Goal: Transaction & Acquisition: Obtain resource

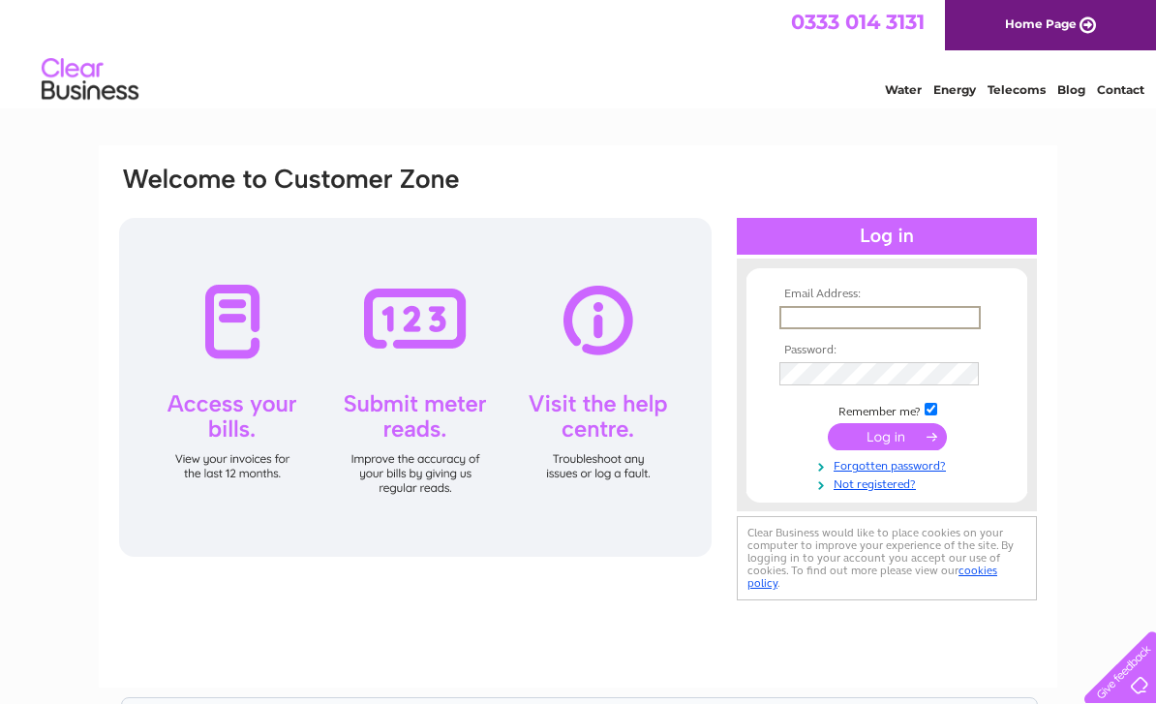
type input "luciwilkinson@icloud.com"
click at [887, 438] on input "submit" at bounding box center [887, 436] width 119 height 27
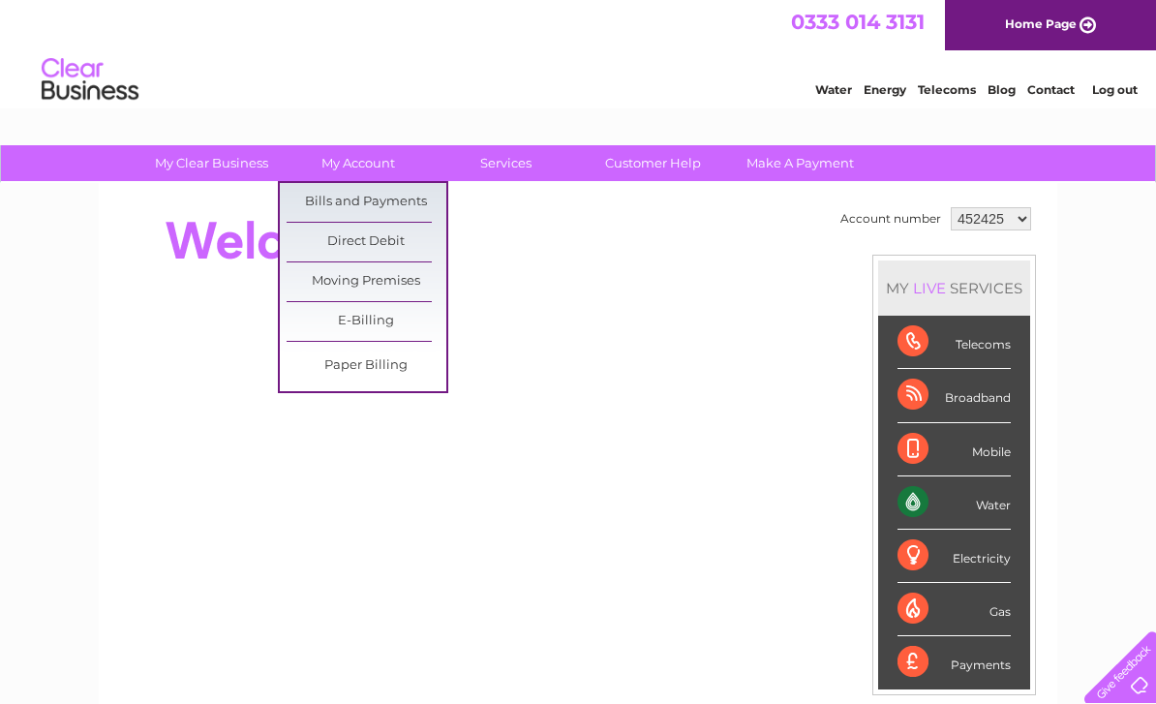
click at [407, 202] on link "Bills and Payments" at bounding box center [367, 202] width 160 height 39
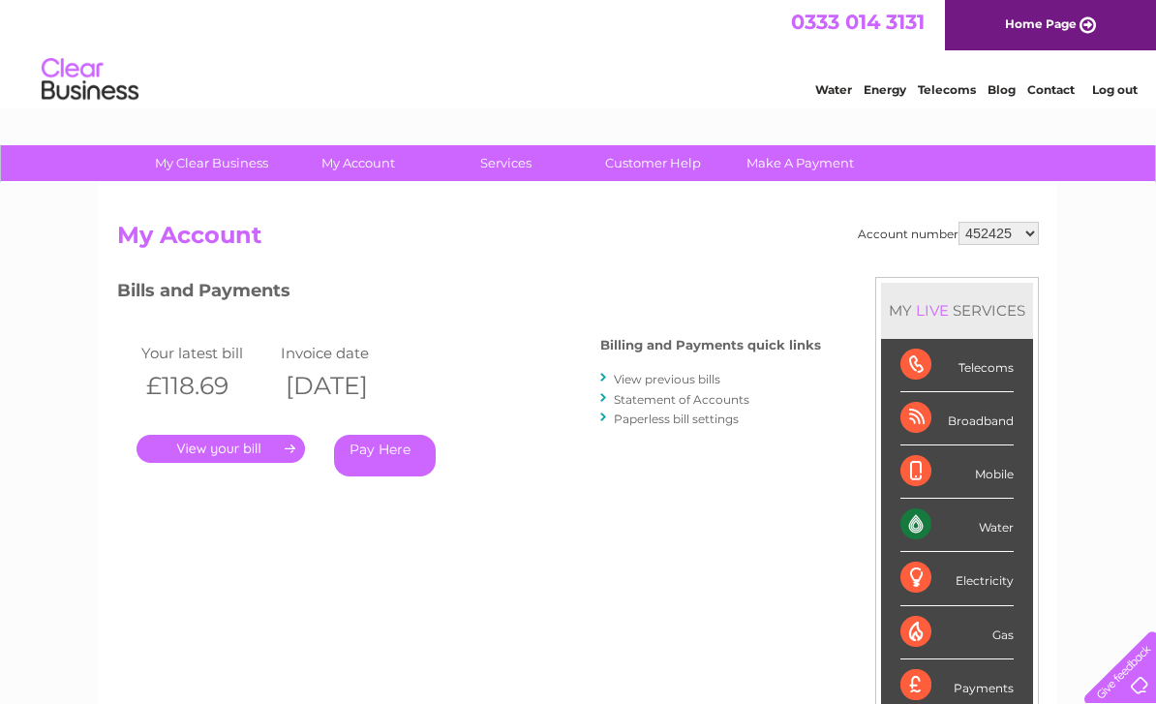
click at [240, 451] on link "." at bounding box center [221, 449] width 168 height 28
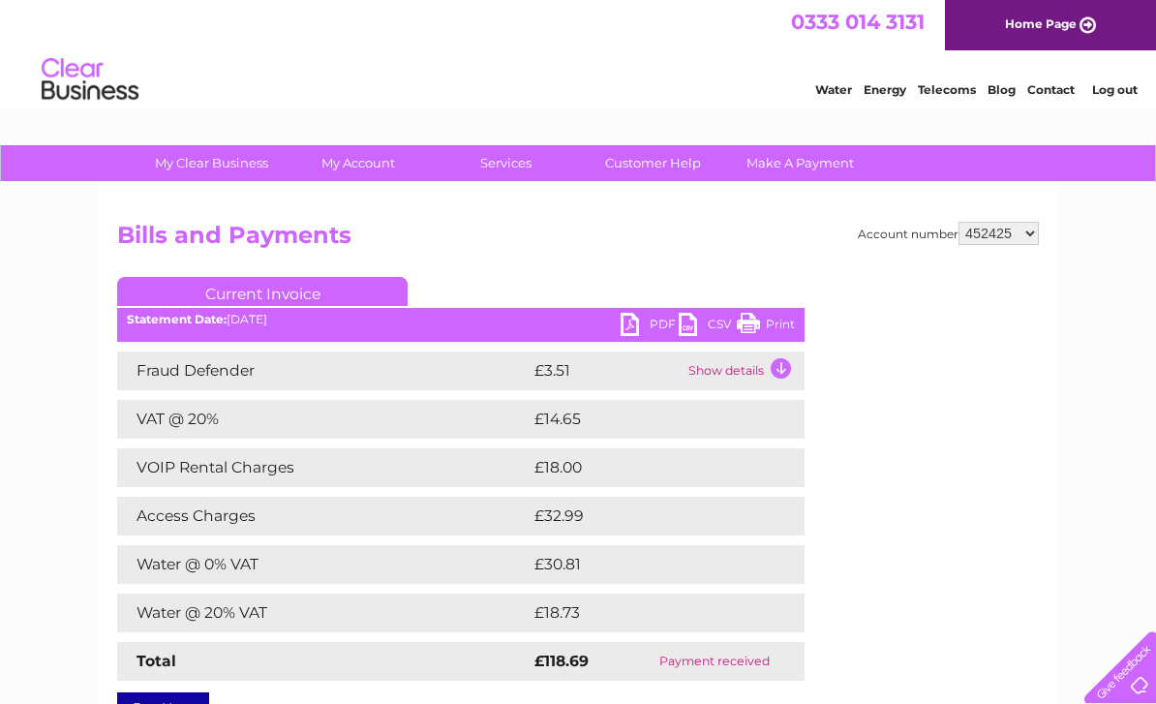
click at [657, 331] on link "PDF" at bounding box center [650, 327] width 58 height 28
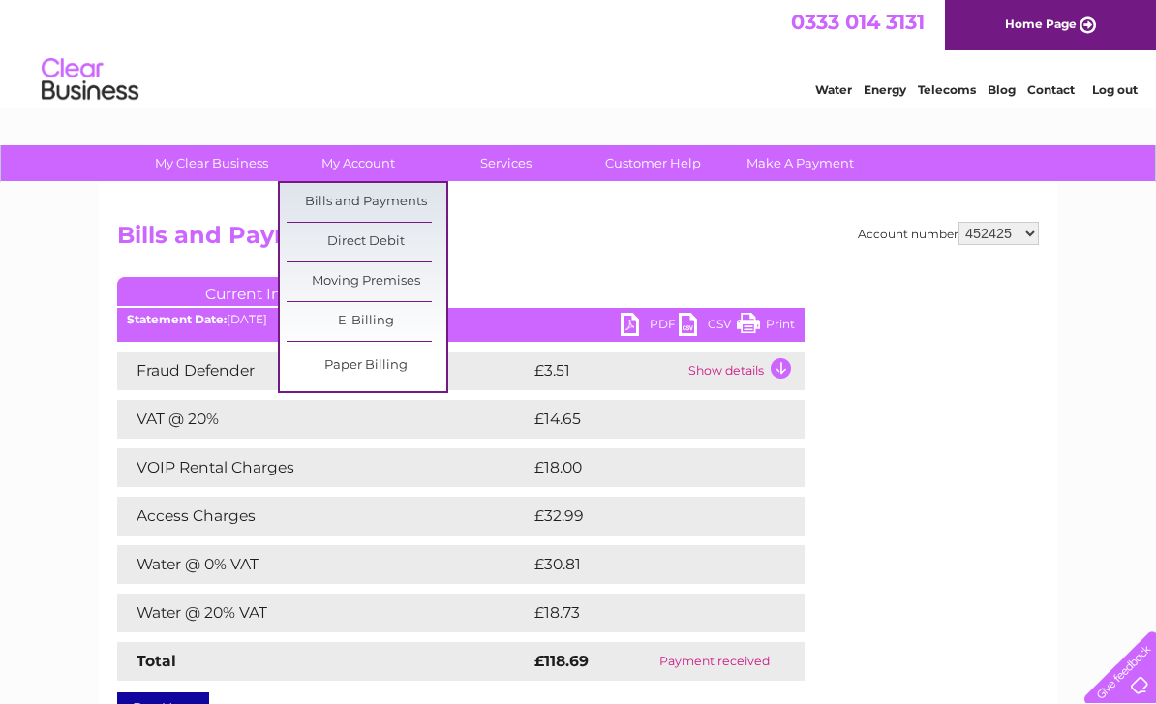
click at [423, 206] on link "Bills and Payments" at bounding box center [367, 202] width 160 height 39
click at [416, 199] on link "Bills and Payments" at bounding box center [367, 202] width 160 height 39
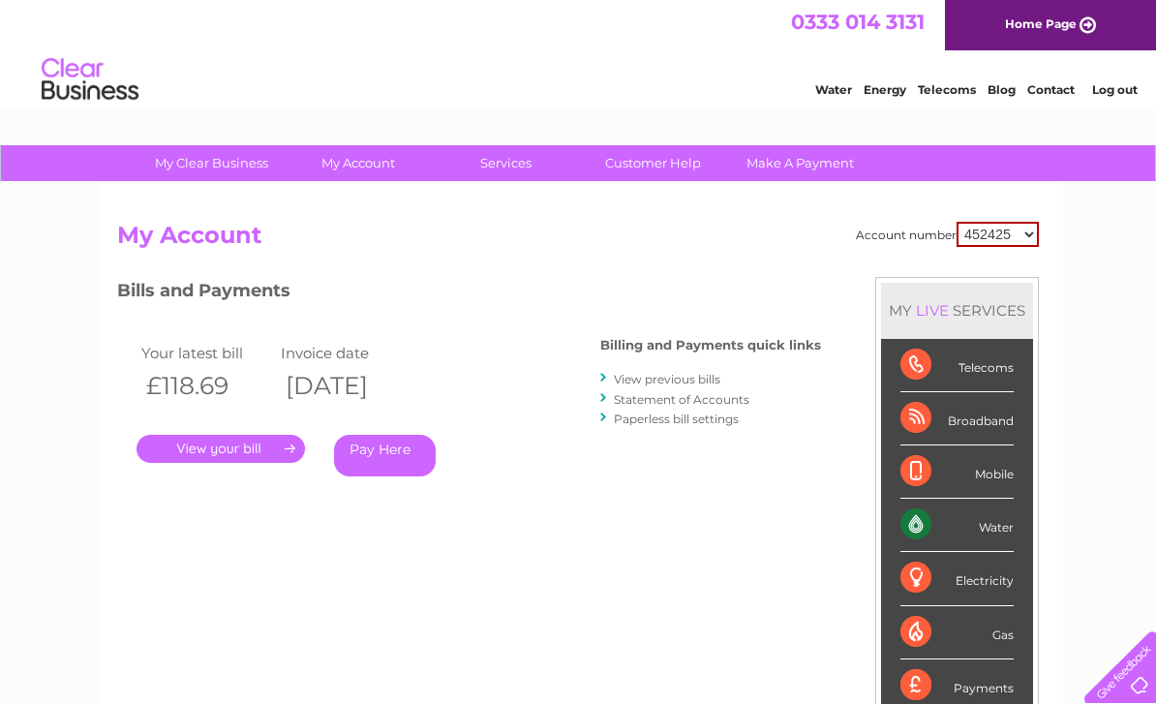
click at [659, 372] on link "View previous bills" at bounding box center [667, 379] width 107 height 15
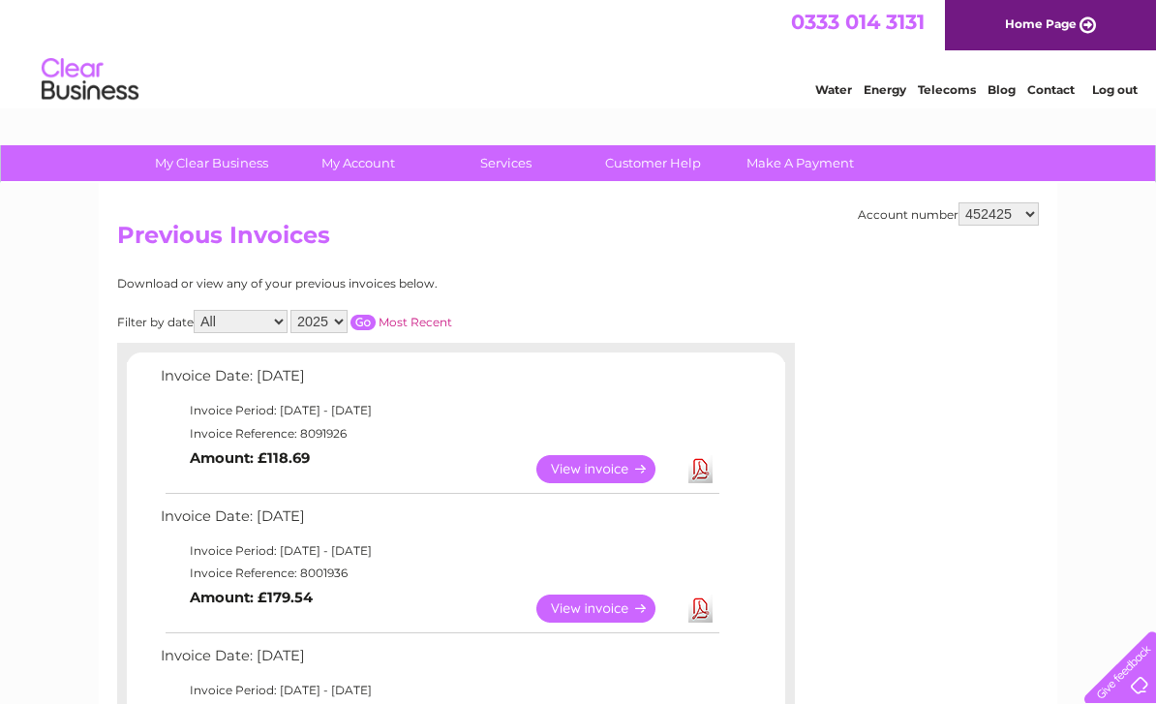
click at [624, 602] on link "View" at bounding box center [607, 608] width 142 height 28
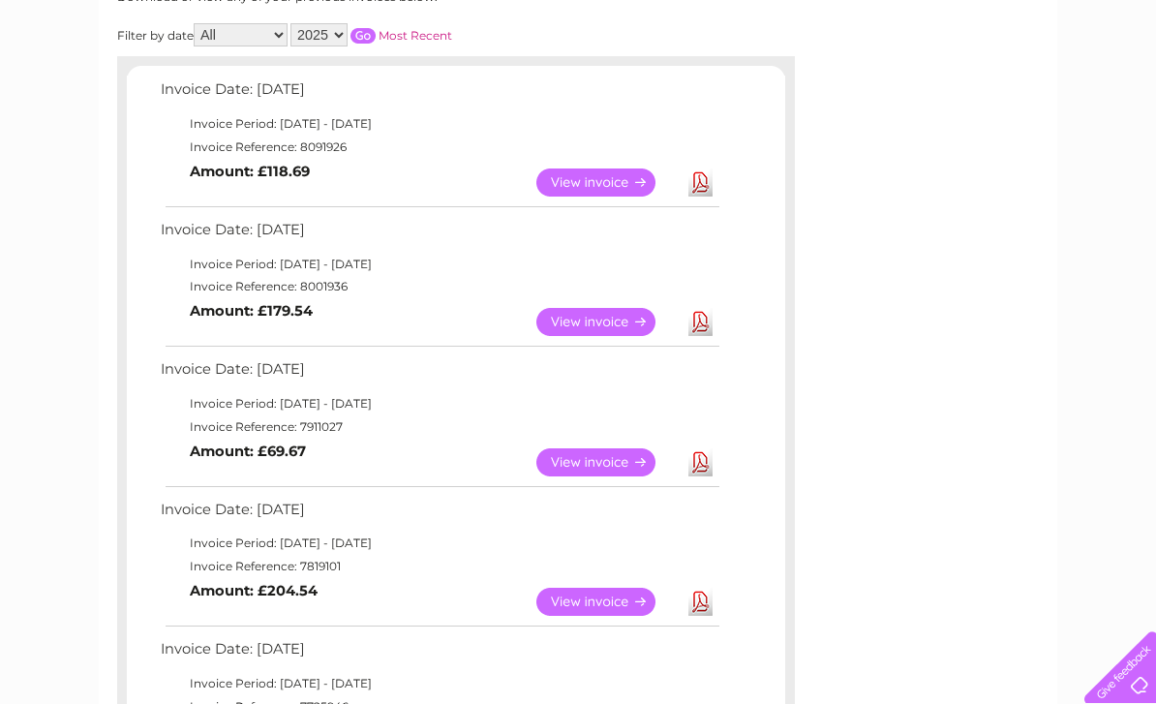
scroll to position [293, 0]
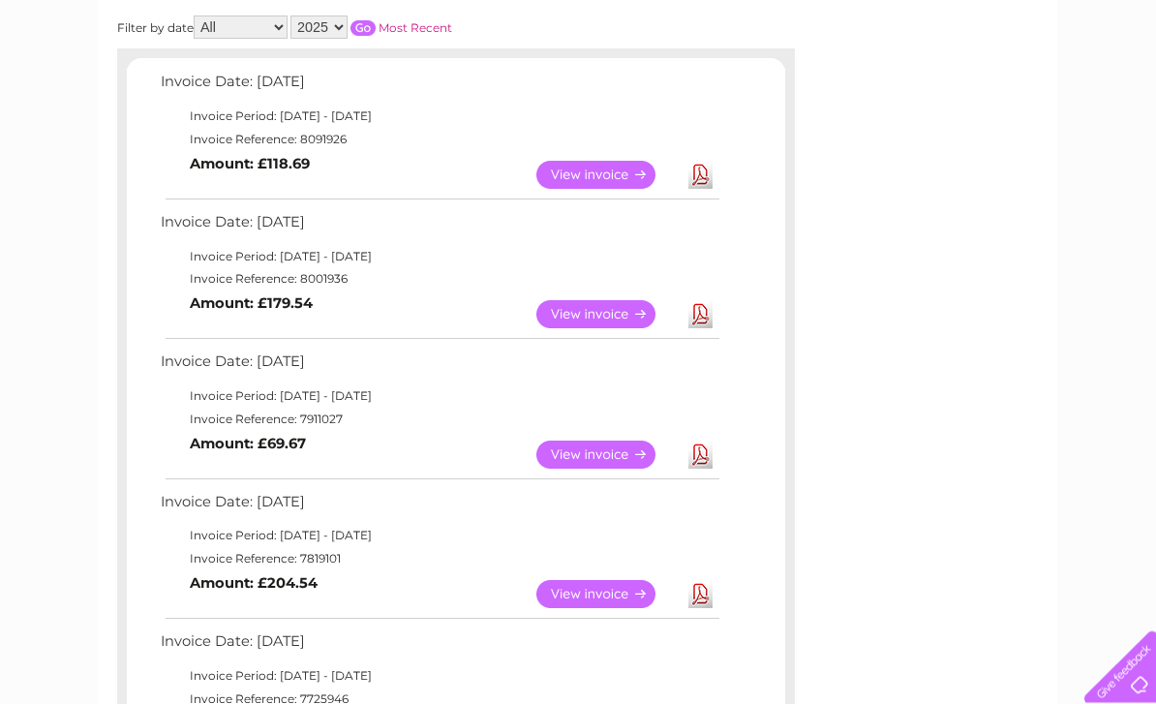
click at [594, 458] on link "View" at bounding box center [607, 456] width 142 height 28
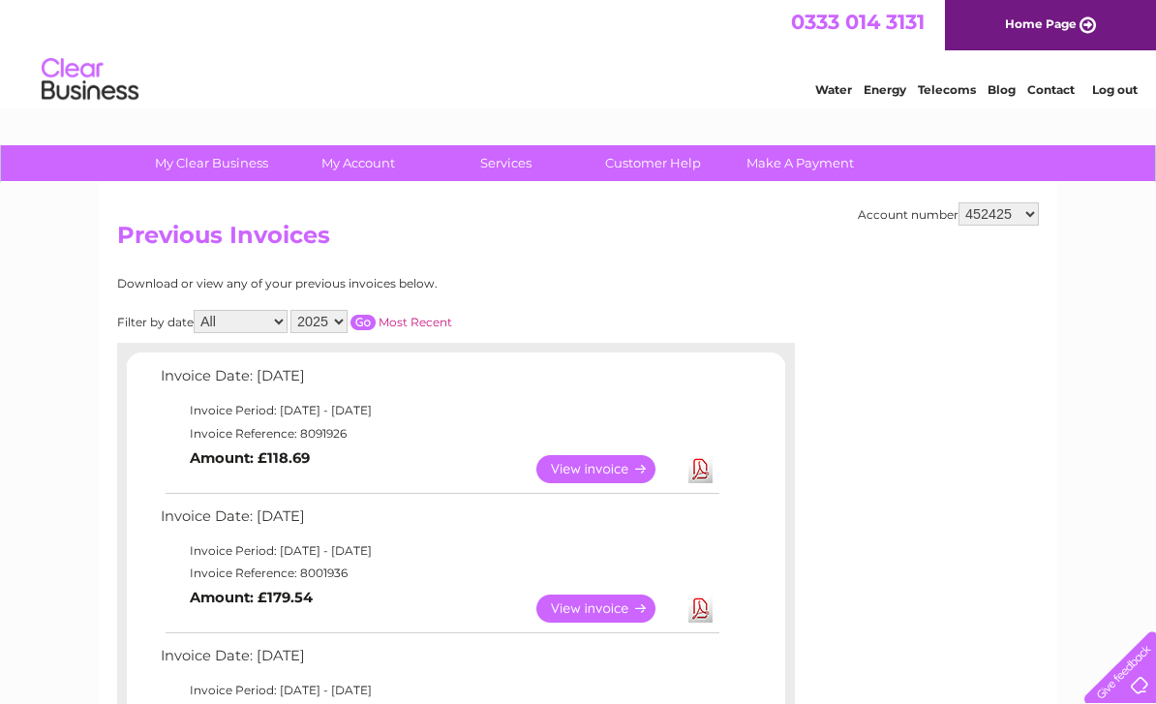
scroll to position [356, 0]
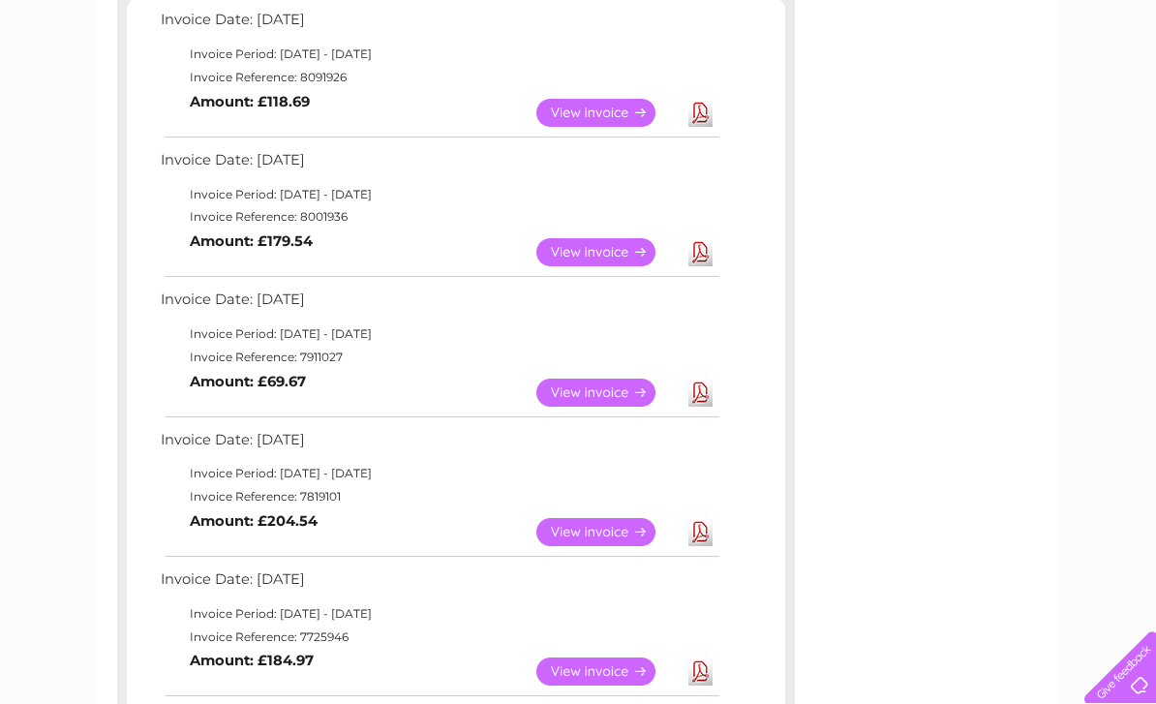
click at [626, 524] on link "View" at bounding box center [607, 532] width 142 height 28
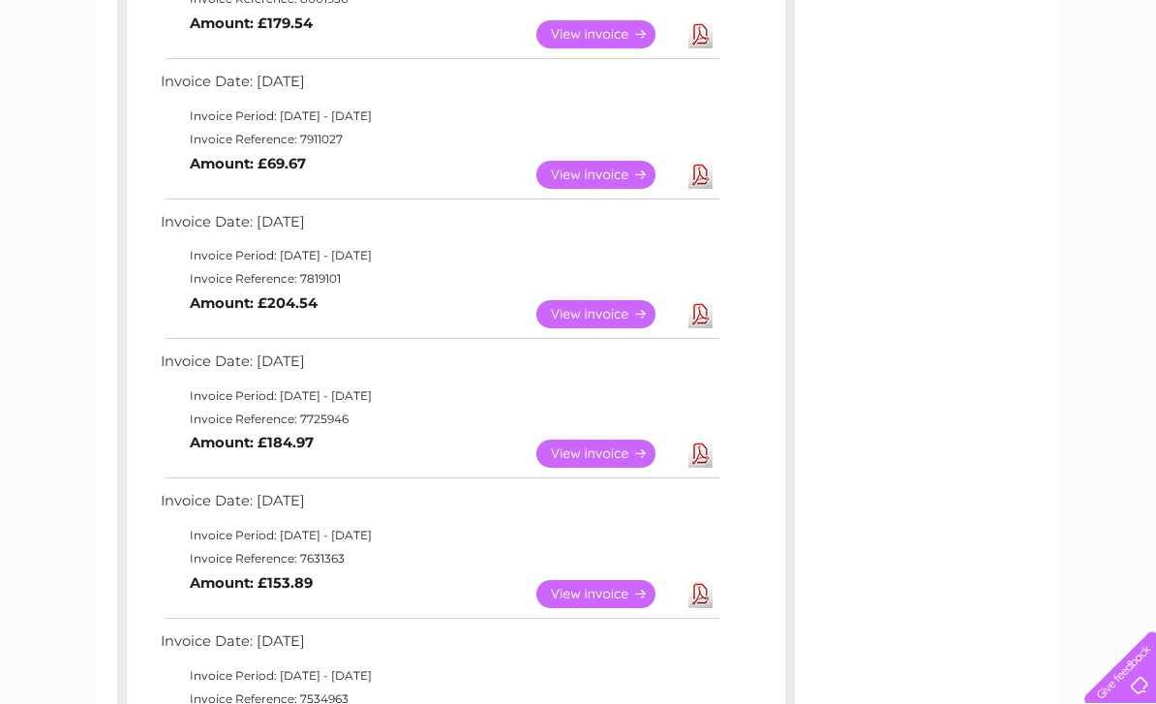
scroll to position [580, 0]
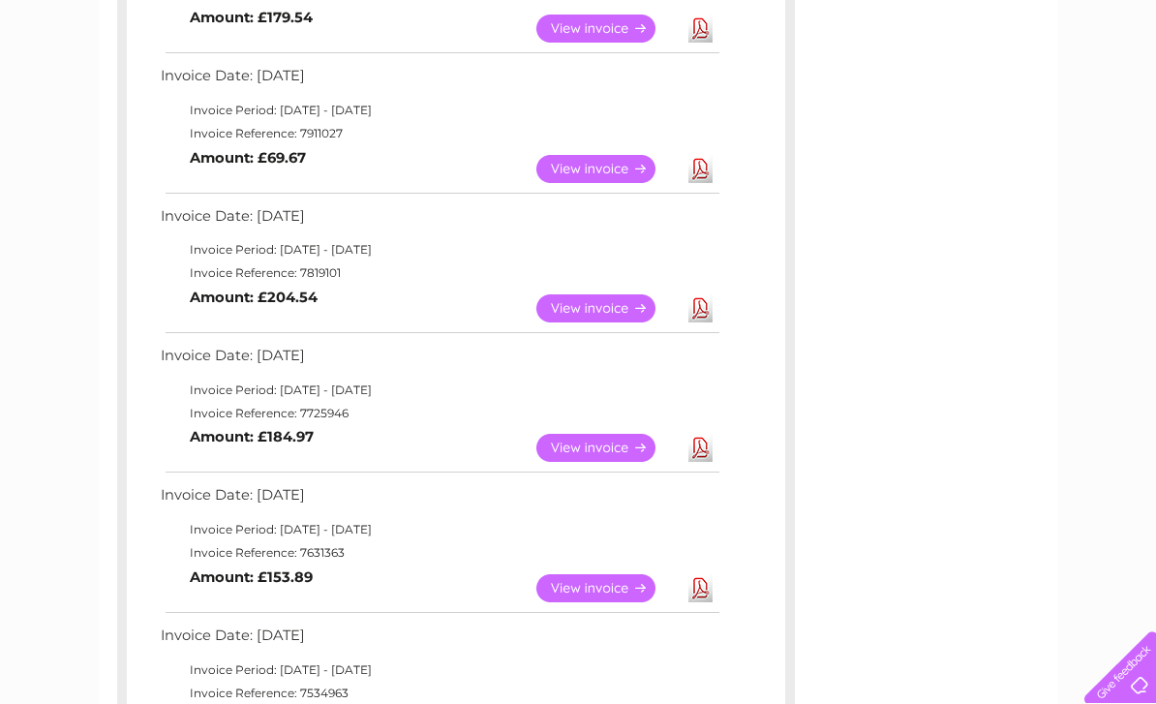
click at [607, 440] on link "View" at bounding box center [607, 448] width 142 height 28
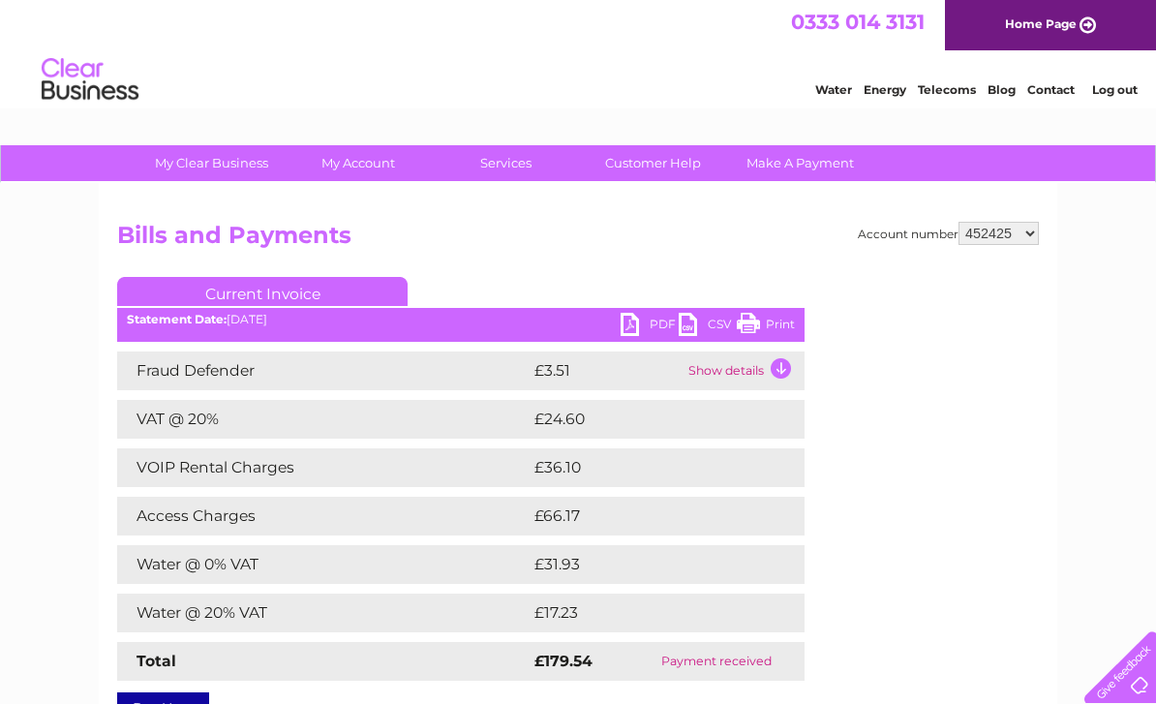
click at [643, 321] on link "PDF" at bounding box center [650, 327] width 58 height 28
click at [634, 313] on link "PDF" at bounding box center [650, 327] width 58 height 28
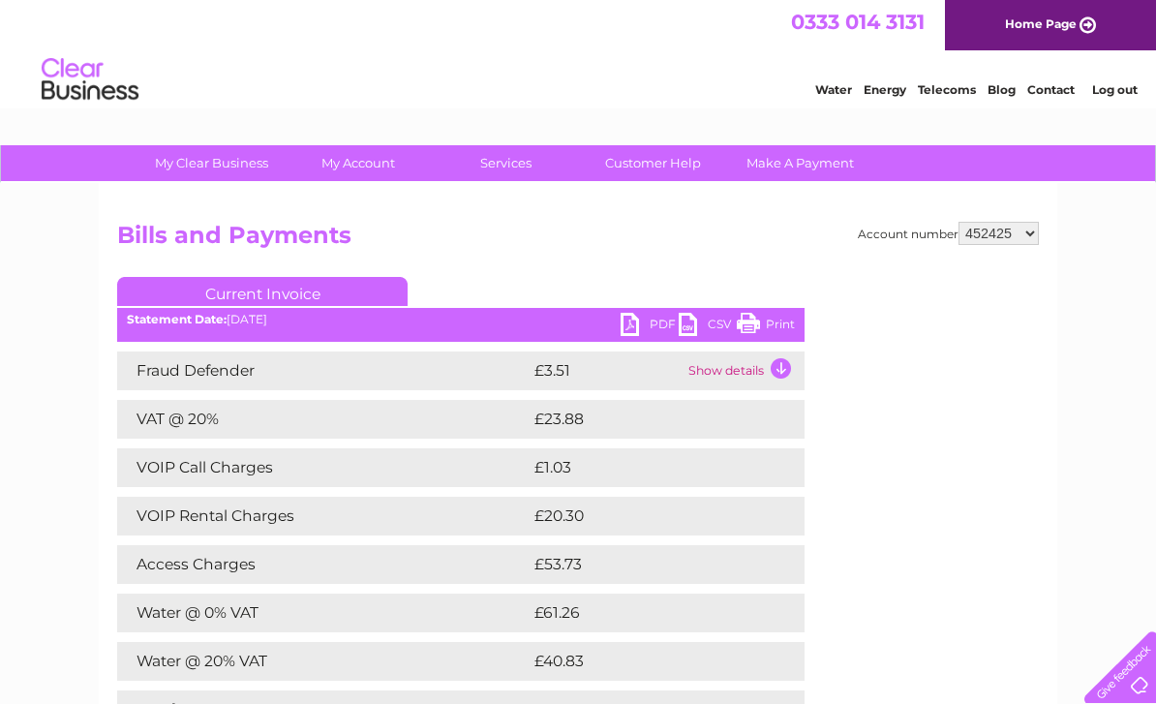
click at [648, 319] on link "PDF" at bounding box center [650, 327] width 58 height 28
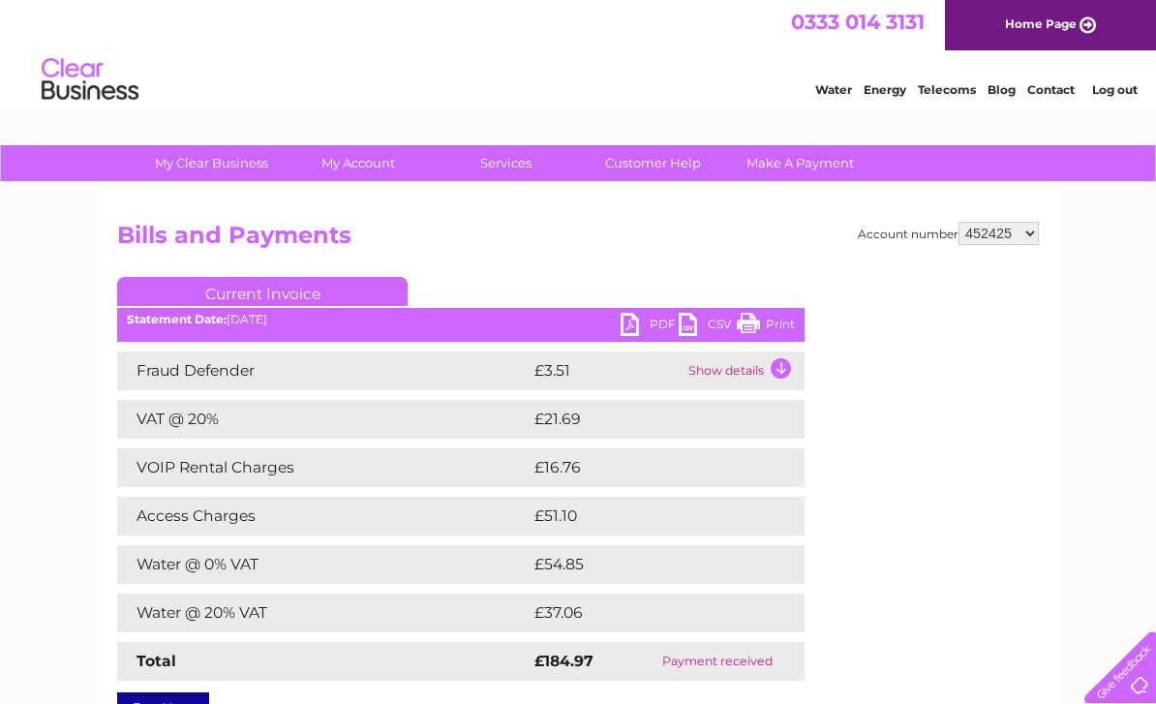
click at [649, 321] on link "PDF" at bounding box center [650, 327] width 58 height 28
